Goal: Transaction & Acquisition: Purchase product/service

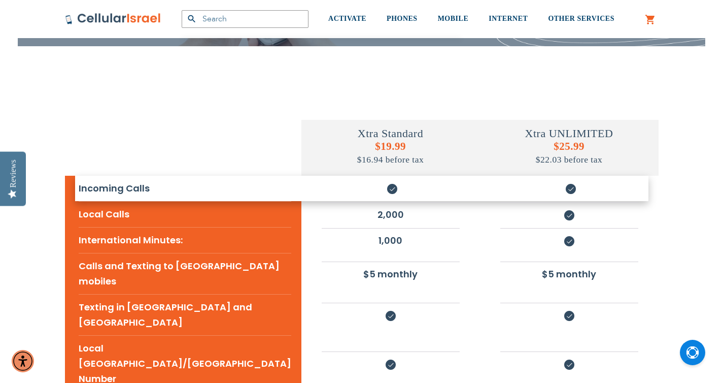
scroll to position [142, 0]
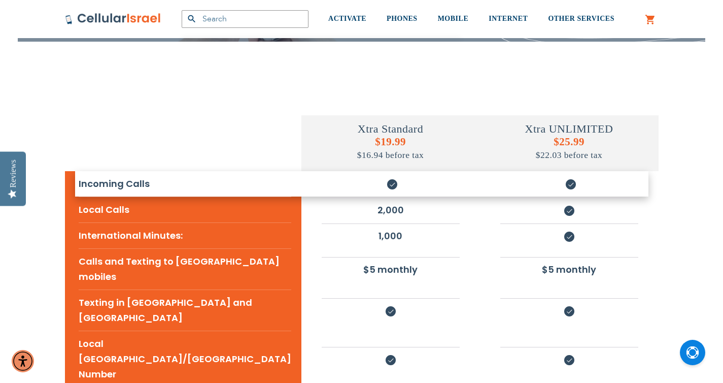
click at [223, 117] on td at bounding box center [183, 131] width 237 height 79
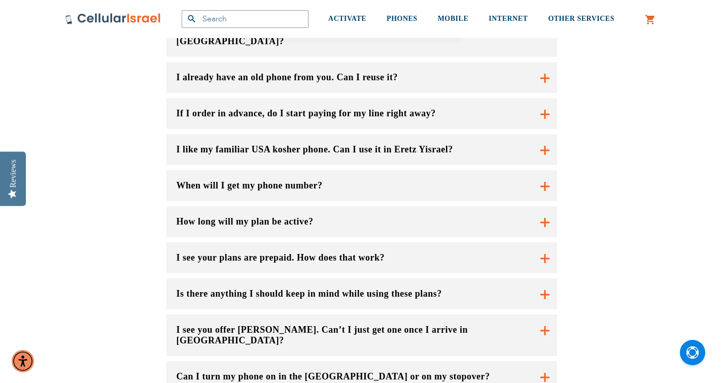
scroll to position [720, 0]
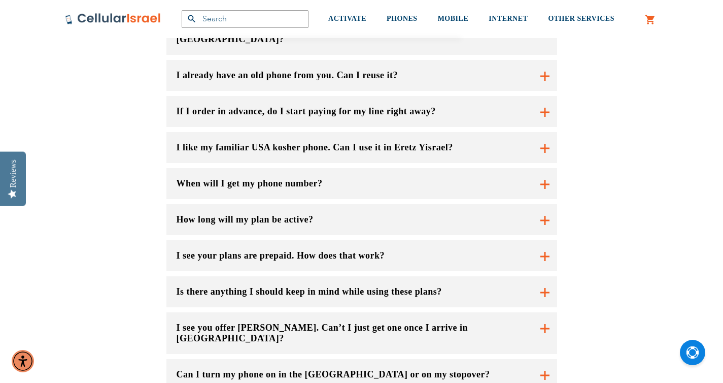
click at [341, 132] on button "I like my familiar USA kosher phone. Can I use it in Eretz Yisrael?" at bounding box center [362, 147] width 391 height 31
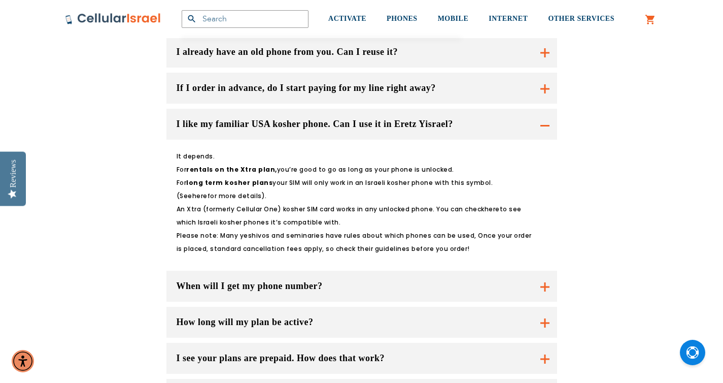
scroll to position [746, 0]
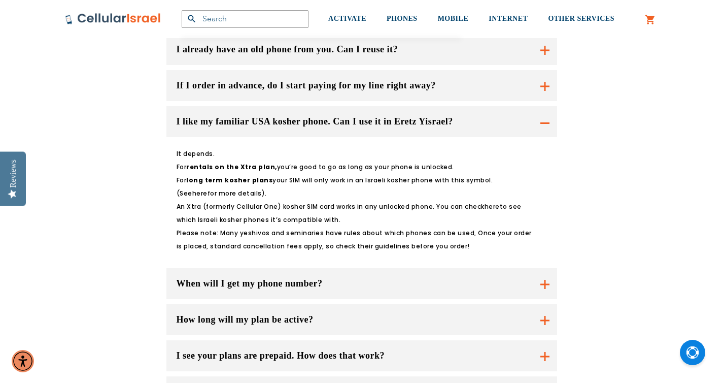
click at [303, 268] on button "When will I get my phone number?" at bounding box center [362, 283] width 391 height 31
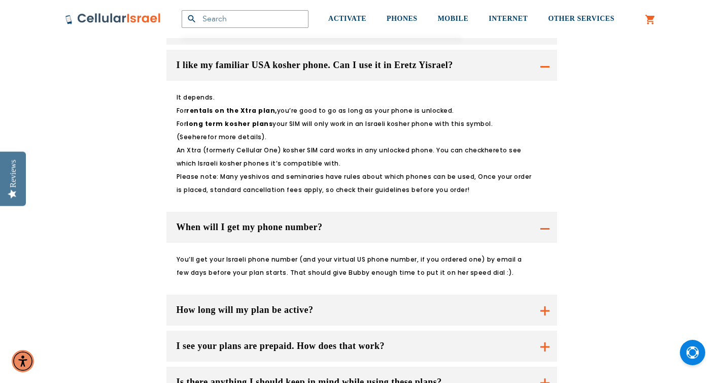
scroll to position [805, 0]
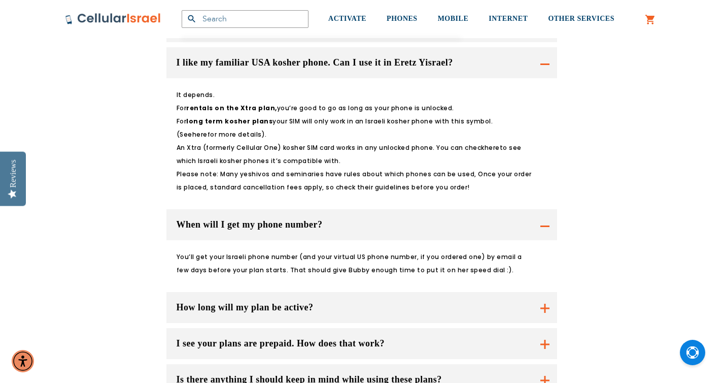
click at [294, 292] on button "How long will my plan be active?" at bounding box center [362, 307] width 391 height 31
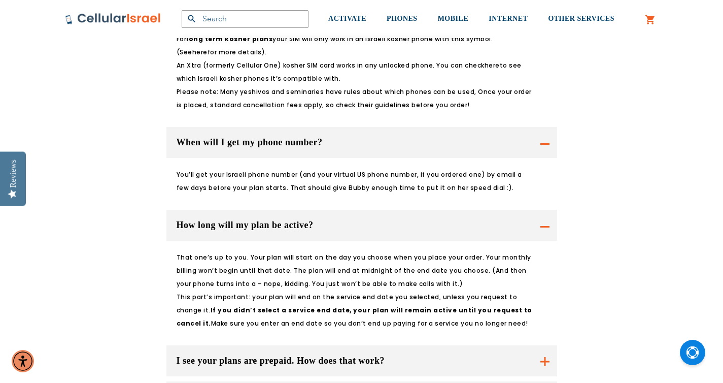
scroll to position [888, 0]
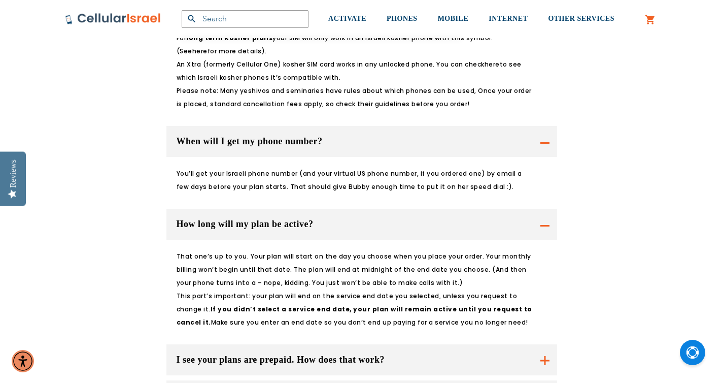
click at [280, 344] on button "I see your plans are prepaid. How does that work?" at bounding box center [362, 359] width 391 height 31
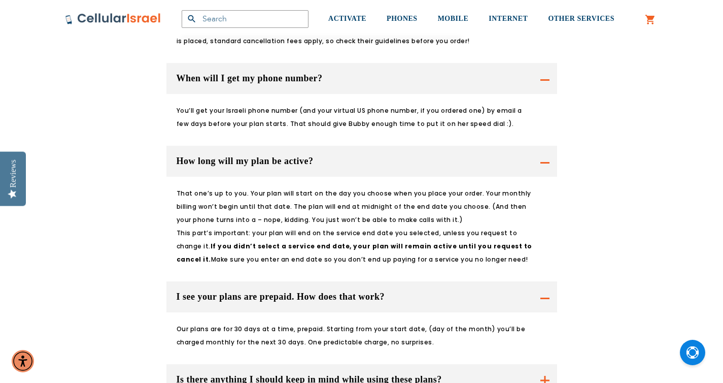
scroll to position [954, 0]
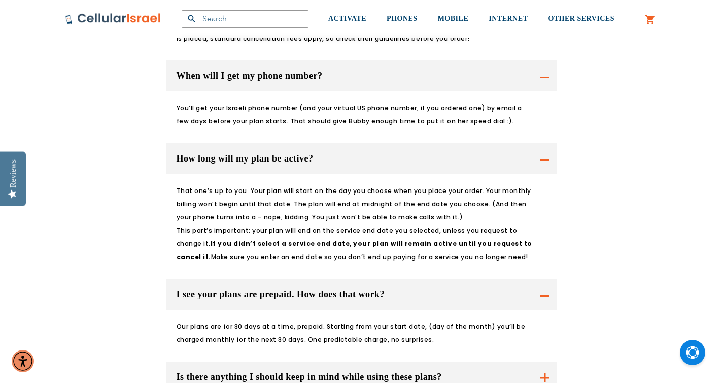
click at [278, 361] on button "Is there anything I should keep in mind while using these plans?" at bounding box center [362, 376] width 391 height 31
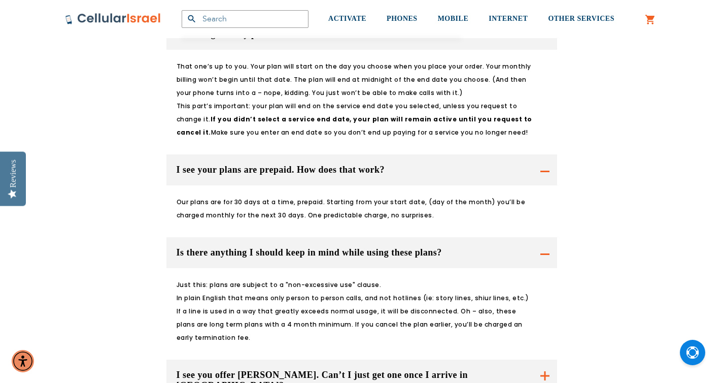
scroll to position [1079, 0]
click at [278, 359] on button "I see you offer [PERSON_NAME]. Can’t I just get one once I arrive in [GEOGRAPHI…" at bounding box center [362, 380] width 391 height 42
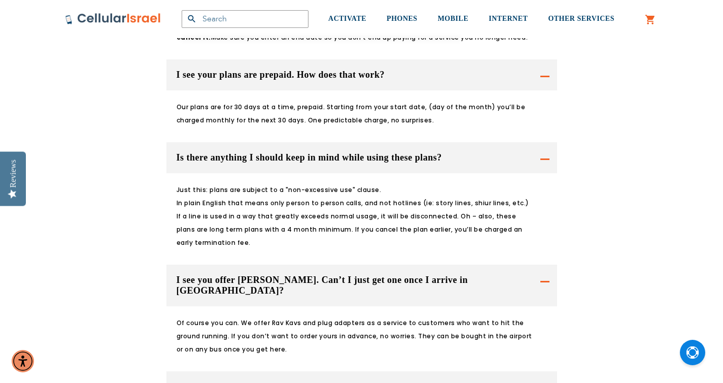
scroll to position [1175, 0]
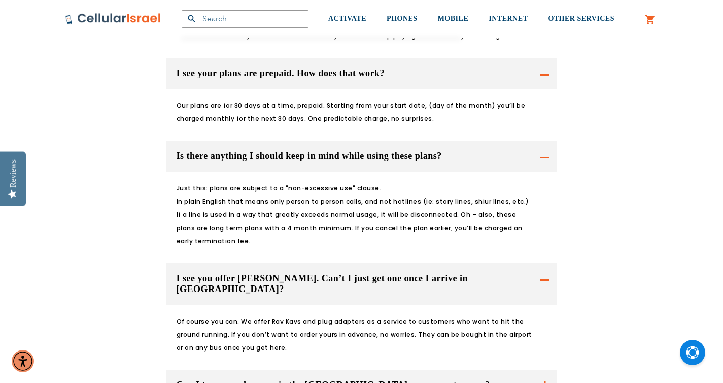
click at [278, 370] on button "Can I turn my phone on in the [GEOGRAPHIC_DATA] or on my stopover?" at bounding box center [362, 385] width 391 height 31
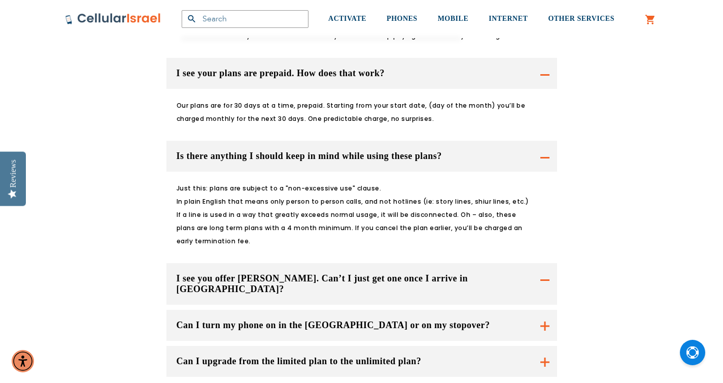
click at [266, 310] on button "Can I turn my phone on in the [GEOGRAPHIC_DATA] or on my stopover?" at bounding box center [362, 325] width 391 height 31
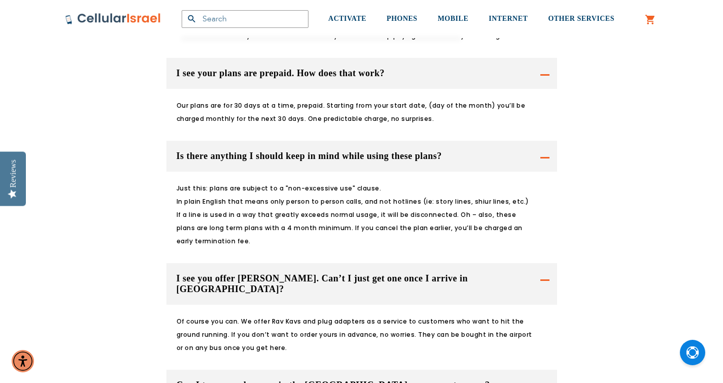
click at [257, 293] on button "Can I turn my phone on in the [GEOGRAPHIC_DATA] or on my stopover?" at bounding box center [362, 284] width 391 height 42
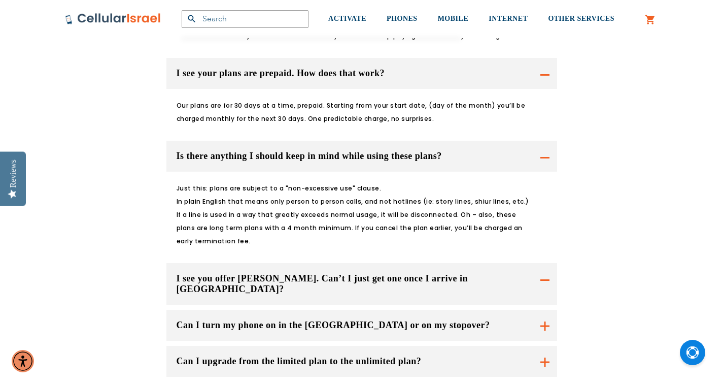
click at [543, 310] on button "Can I turn my phone on in the [GEOGRAPHIC_DATA] or on my stopover?" at bounding box center [362, 325] width 391 height 31
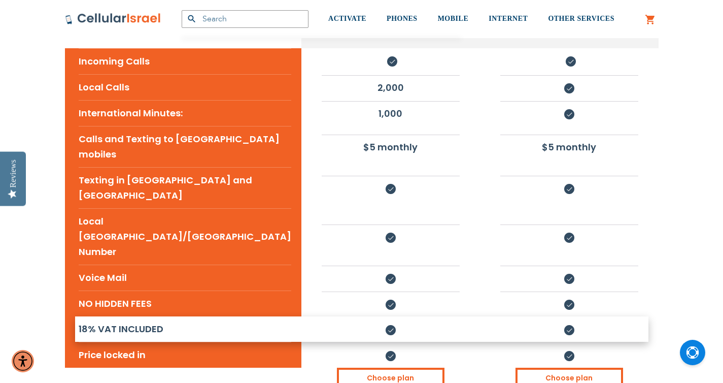
scroll to position [262, 0]
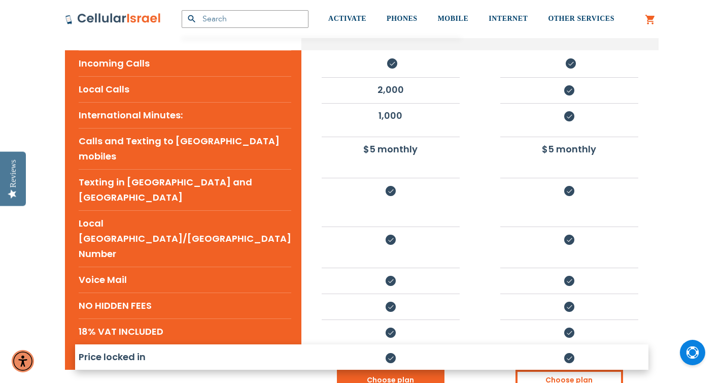
click at [393, 370] on link "Choose plan" at bounding box center [391, 380] width 108 height 21
click at [377, 370] on link "Choose plan" at bounding box center [391, 380] width 108 height 21
